Goal: Information Seeking & Learning: Learn about a topic

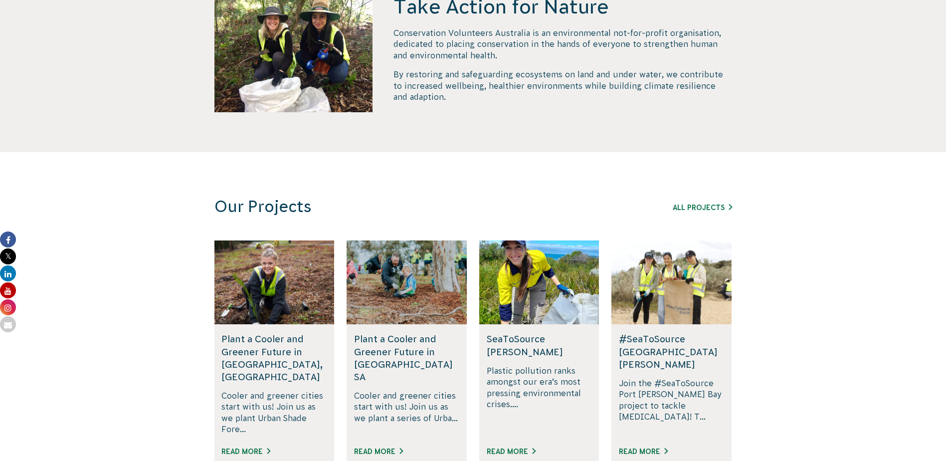
scroll to position [499, 0]
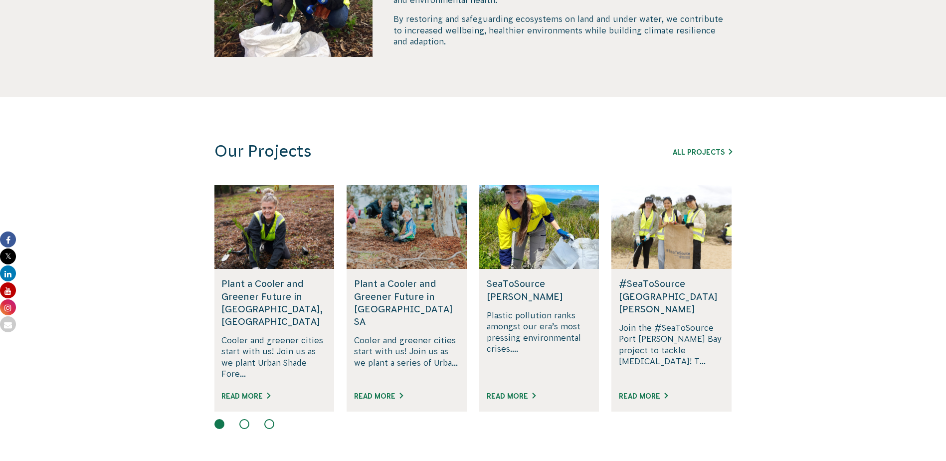
click at [390, 304] on h5 "Plant a Cooler and Greener Future in [GEOGRAPHIC_DATA] SA" at bounding box center [406, 302] width 105 height 50
click at [369, 392] on link "Read More" at bounding box center [378, 396] width 49 height 8
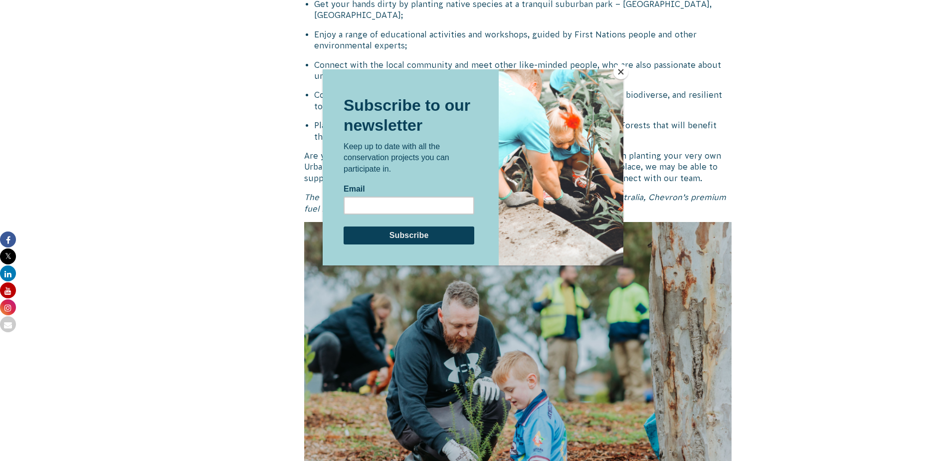
scroll to position [599, 0]
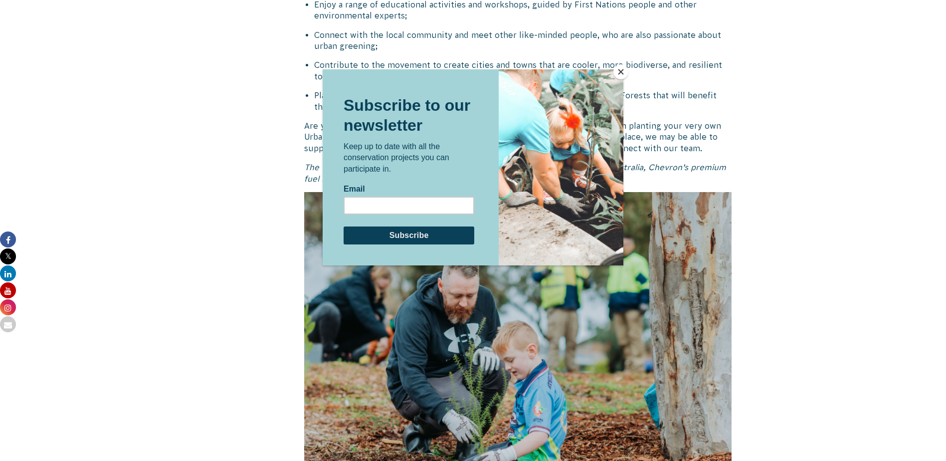
click at [616, 71] on button "Close" at bounding box center [621, 71] width 15 height 15
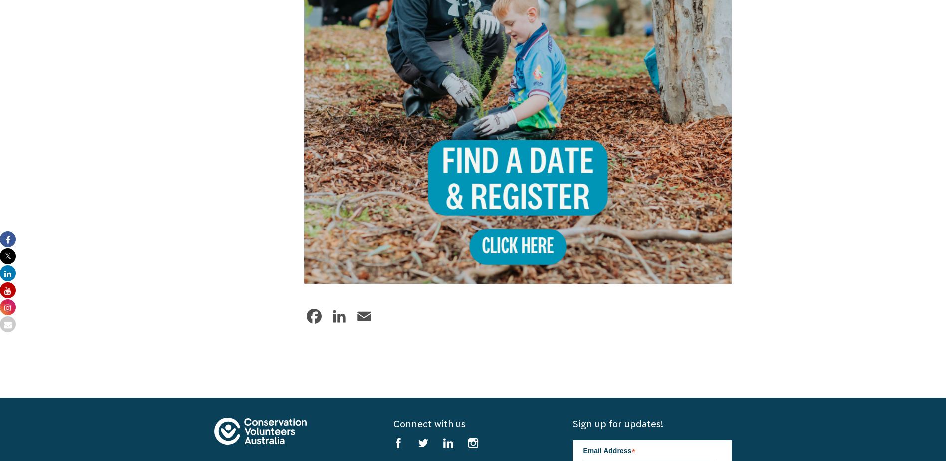
scroll to position [948, 0]
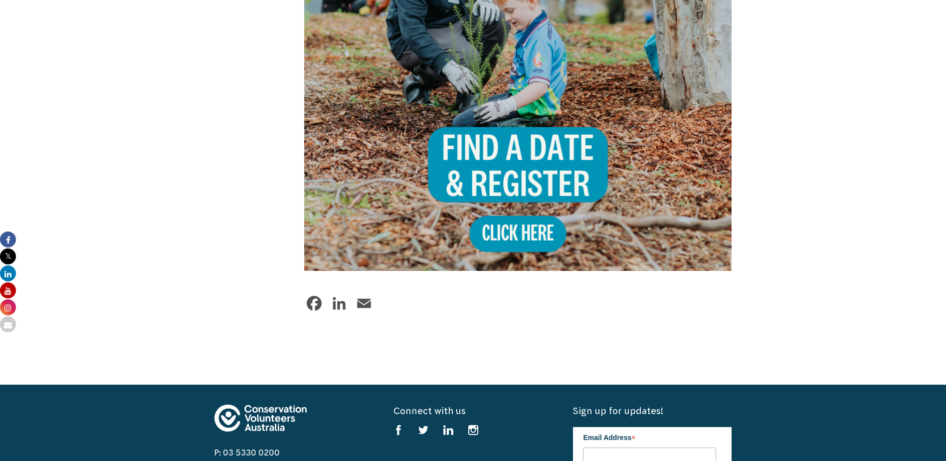
click at [514, 238] on img at bounding box center [518, 57] width 428 height 428
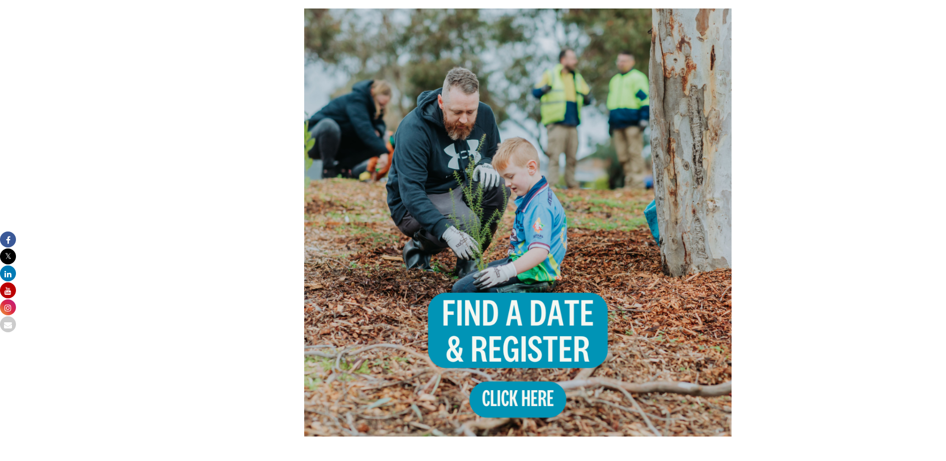
scroll to position [798, 0]
